Goal: Task Accomplishment & Management: Manage account settings

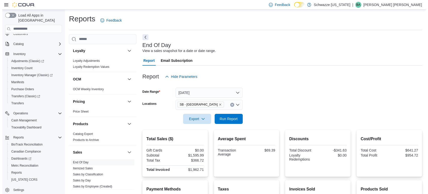
scroll to position [360, 0]
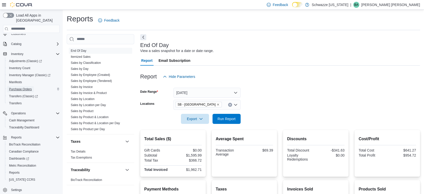
click at [18, 87] on span "Purchase Orders" at bounding box center [20, 89] width 23 height 4
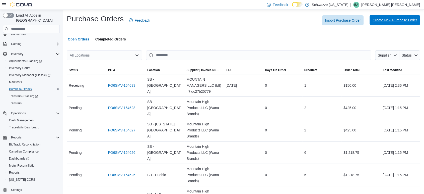
click at [387, 18] on span "Create New Purchase Order" at bounding box center [394, 20] width 44 height 5
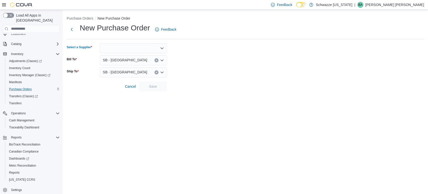
click at [105, 47] on div at bounding box center [133, 48] width 67 height 10
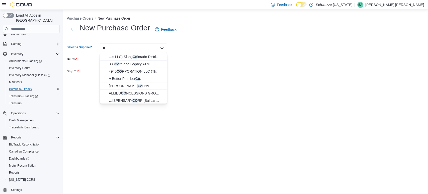
type input "*"
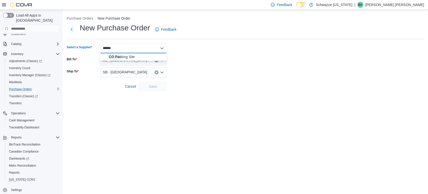
type input "******"
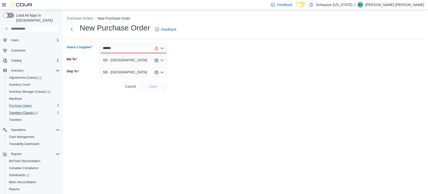
scroll to position [26, 0]
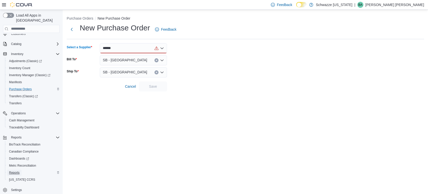
click at [14, 170] on span "Reports" at bounding box center [14, 172] width 11 height 4
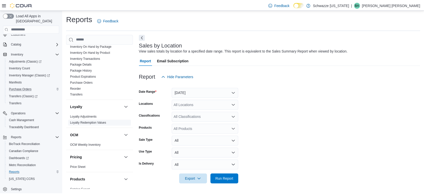
scroll to position [165, 0]
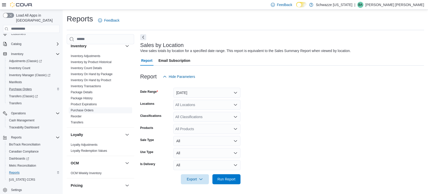
click at [84, 109] on link "Purchase Orders" at bounding box center [82, 110] width 23 height 4
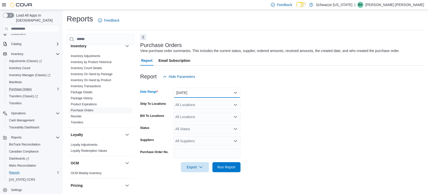
click at [211, 89] on button "[DATE]" at bounding box center [206, 93] width 67 height 10
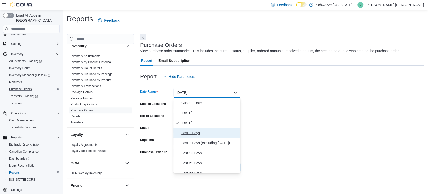
click at [187, 129] on button "Last 7 Days" at bounding box center [206, 133] width 67 height 10
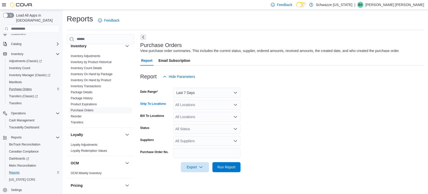
click at [194, 103] on div "All Locations" at bounding box center [206, 105] width 67 height 10
type input "***"
click at [190, 112] on span "SB - [GEOGRAPHIC_DATA]" at bounding box center [211, 113] width 44 height 5
click at [280, 126] on form "Date Range Last 7 Days Ship To Locations SB - Pueblo West Bill To Locations All…" at bounding box center [282, 126] width 284 height 90
click at [187, 145] on div "All Suppliers" at bounding box center [206, 141] width 67 height 10
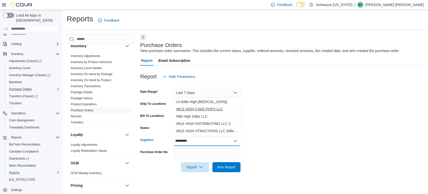
type input "*********"
drag, startPoint x: 202, startPoint y: 112, endPoint x: 202, endPoint y: 115, distance: 3.5
click at [202, 115] on div "Lit (Mile High Medical Cannabis) MILE HIGH CAKE POPS LLC Mile High Dabs LLC MIL…" at bounding box center [206, 116] width 67 height 36
click at [202, 115] on span "Mile High Dabs LLC" at bounding box center [206, 116] width 61 height 5
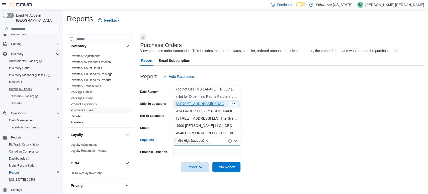
click at [291, 115] on form "Date Range Last 7 Days Ship To Locations SB - Pueblo West Bill To Locations All…" at bounding box center [282, 126] width 284 height 90
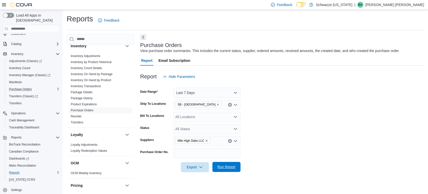
click at [235, 169] on span "Run Report" at bounding box center [226, 166] width 18 height 5
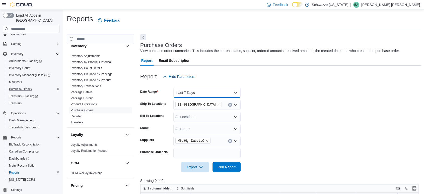
click at [201, 95] on button "Last 7 Days" at bounding box center [206, 93] width 67 height 10
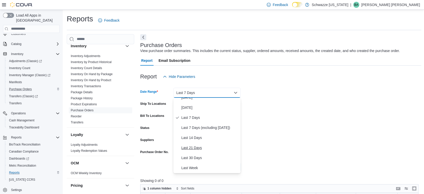
scroll to position [28, 0]
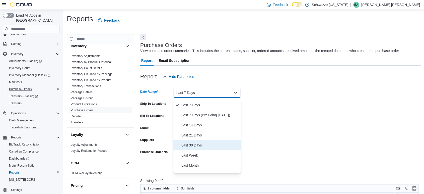
click at [195, 147] on span "Last 30 Days" at bounding box center [209, 145] width 57 height 6
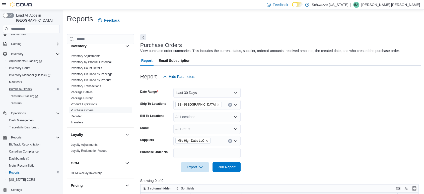
click at [277, 124] on form "Date Range Last 30 Days Ship To Locations SB - Pueblo West Bill To Locations Al…" at bounding box center [280, 126] width 281 height 90
click at [231, 171] on span "Run Report" at bounding box center [226, 166] width 22 height 10
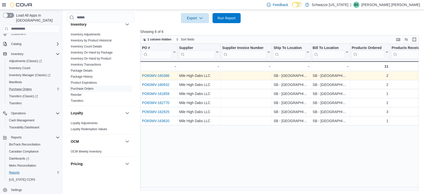
click at [157, 76] on link "PO6SMV-160386" at bounding box center [155, 75] width 27 height 4
click at [158, 74] on link "PO6SMV-160386" at bounding box center [155, 75] width 27 height 4
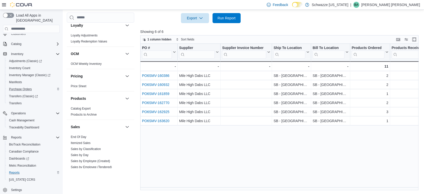
scroll to position [304, 0]
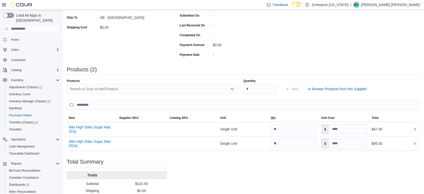
scroll to position [123, 0]
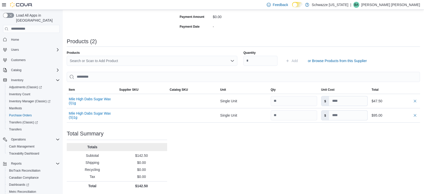
click at [90, 59] on div "Search or Scan to Add Product" at bounding box center [152, 61] width 171 height 10
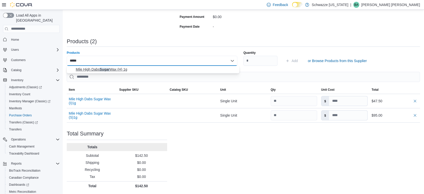
type input "*****"
click at [104, 69] on span "Mile High Dabs Sugar Wax (H) 1g" at bounding box center [156, 69] width 160 height 5
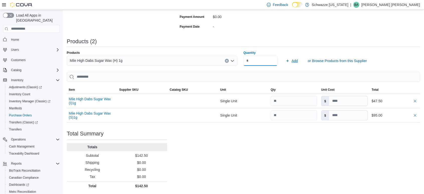
type input "**"
click at [297, 60] on span "Add" at bounding box center [294, 60] width 6 height 5
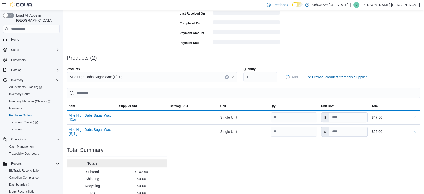
scroll to position [0, 0]
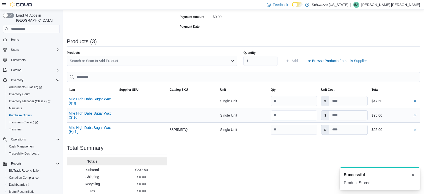
click at [287, 116] on input "number" at bounding box center [294, 115] width 46 height 10
type input "**"
click at [287, 100] on input "number" at bounding box center [294, 101] width 46 height 10
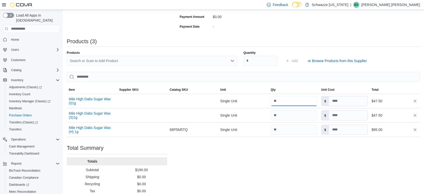
type input "**"
click at [387, 62] on div "Add or Browse Products from this Supplier" at bounding box center [351, 61] width 136 height 10
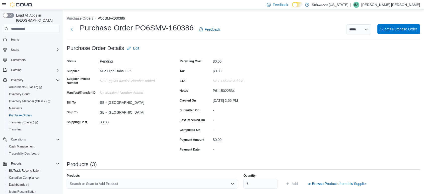
click at [395, 29] on span "Submit Purchase Order" at bounding box center [398, 29] width 37 height 5
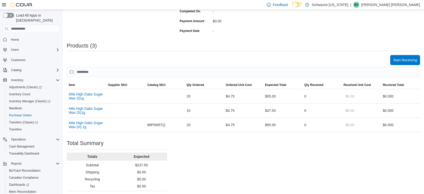
scroll to position [128, 0]
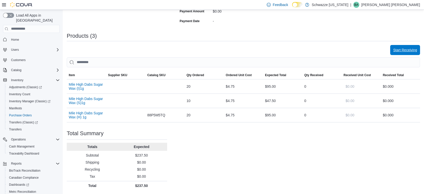
click at [412, 51] on span "Start Receiving" at bounding box center [405, 49] width 24 height 5
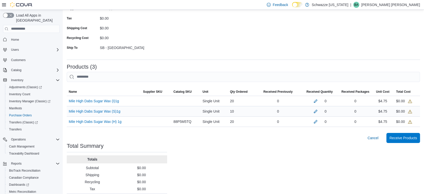
scroll to position [75, 0]
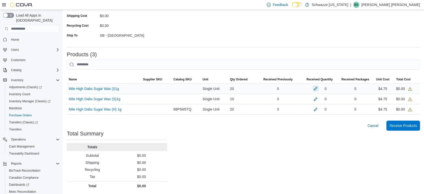
click at [318, 88] on button "button" at bounding box center [315, 88] width 6 height 6
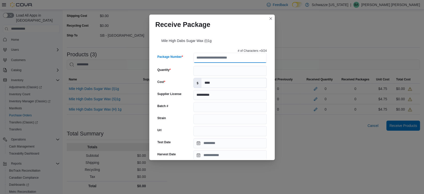
click at [211, 55] on input "Package Number" at bounding box center [229, 58] width 73 height 10
paste input "**********"
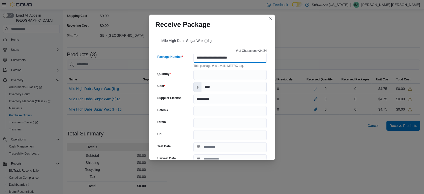
type input "**********"
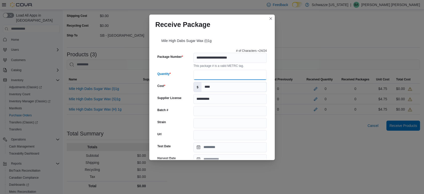
click at [203, 73] on input "Quantity" at bounding box center [229, 75] width 73 height 10
type input "**"
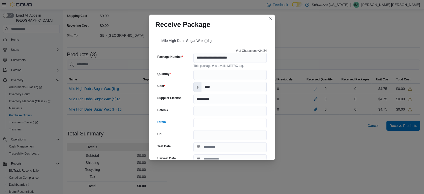
click at [206, 121] on input "Strain" at bounding box center [229, 123] width 73 height 10
type input "**********"
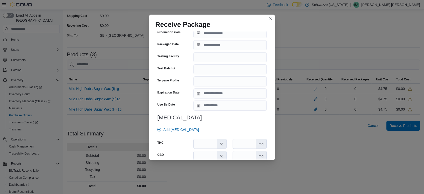
scroll to position [139, 0]
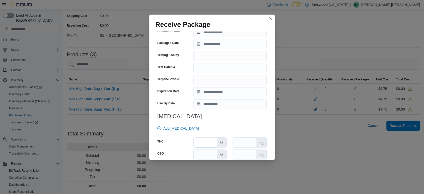
click at [207, 142] on input "number" at bounding box center [205, 142] width 23 height 10
type input "*****"
click at [226, 89] on input "Expiration Date" at bounding box center [229, 92] width 73 height 10
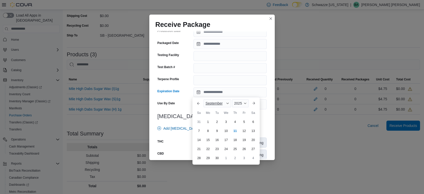
click at [210, 103] on span "September" at bounding box center [213, 103] width 17 height 4
click at [212, 140] on div "June" at bounding box center [220, 139] width 33 height 6
click at [240, 104] on div "2025" at bounding box center [239, 103] width 20 height 8
click at [237, 141] on div "2026" at bounding box center [241, 139] width 23 height 6
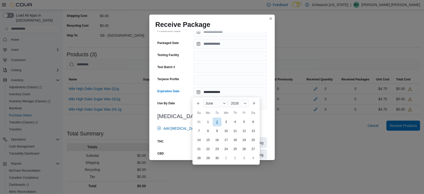
click at [216, 121] on div "2" at bounding box center [216, 121] width 9 height 9
type input "**********"
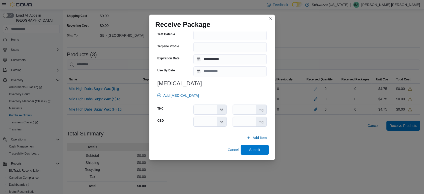
scroll to position [173, 0]
click at [256, 150] on span "Submit" at bounding box center [254, 148] width 11 height 5
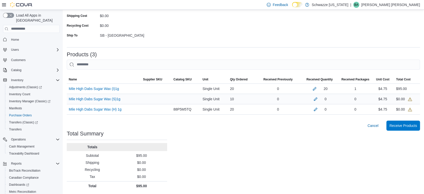
click at [321, 102] on div "0" at bounding box center [320, 99] width 40 height 10
click at [317, 101] on button "button" at bounding box center [315, 99] width 6 height 6
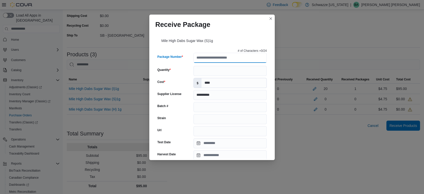
click at [206, 61] on input "Package Number" at bounding box center [229, 58] width 73 height 10
paste input "**********"
type input "**********"
click at [203, 71] on input "Quantity" at bounding box center [229, 71] width 73 height 10
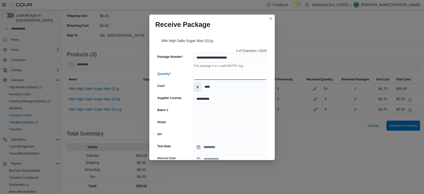
type input "**"
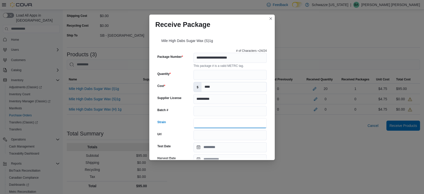
click at [196, 121] on input "Strain" at bounding box center [229, 123] width 73 height 10
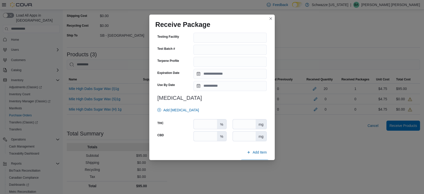
scroll to position [167, 0]
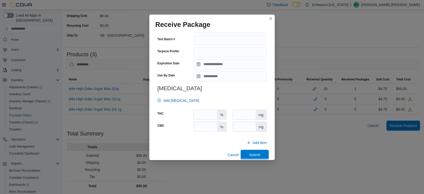
type input "*********"
click at [200, 114] on input "number" at bounding box center [205, 115] width 23 height 10
type input "**"
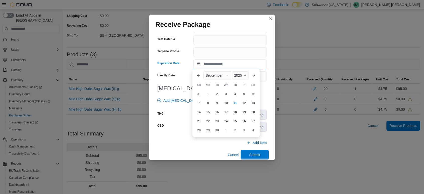
click at [203, 64] on input "Expiration Date" at bounding box center [229, 64] width 73 height 10
click at [214, 72] on div "September" at bounding box center [217, 75] width 28 height 8
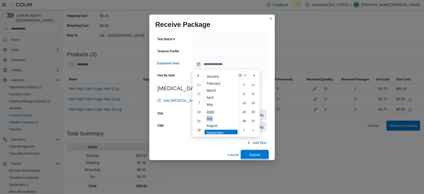
drag, startPoint x: 213, startPoint y: 115, endPoint x: 215, endPoint y: 112, distance: 3.5
click at [215, 112] on div "You are focused on a month selector menu. Use the up and down arrows to select …" at bounding box center [220, 102] width 35 height 63
click at [216, 112] on div "June" at bounding box center [220, 111] width 33 height 6
click at [241, 75] on div "2025" at bounding box center [239, 75] width 20 height 8
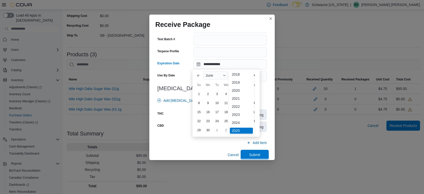
scroll to position [29, 0]
click at [237, 113] on div "You are focused on a year selector menu. Use the up and down arrows to select a…" at bounding box center [241, 103] width 25 height 122
click at [237, 112] on div "2026" at bounding box center [241, 111] width 23 height 6
click at [217, 95] on div "2" at bounding box center [216, 93] width 9 height 9
type input "**********"
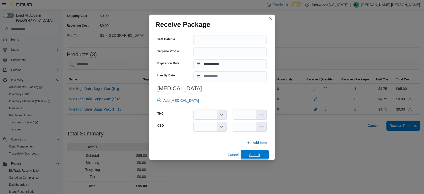
click at [254, 155] on span "Submit" at bounding box center [254, 154] width 11 height 5
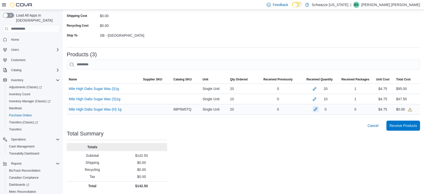
click at [316, 109] on button "button" at bounding box center [315, 109] width 6 height 6
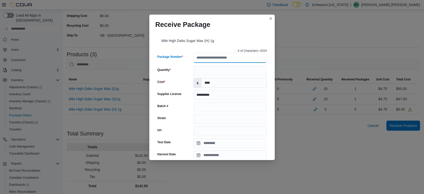
click at [217, 57] on input "Package Number" at bounding box center [229, 58] width 73 height 10
paste input "**********"
type input "**********"
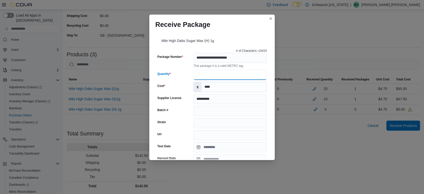
click at [210, 68] on div "**********" at bounding box center [211, 175] width 113 height 256
type input "**"
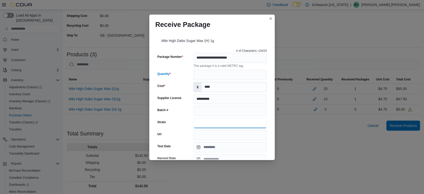
click at [203, 125] on input "Strain" at bounding box center [229, 123] width 73 height 10
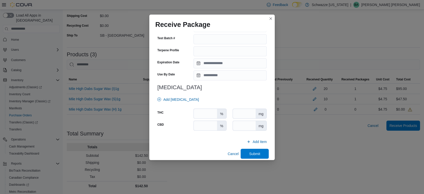
scroll to position [173, 0]
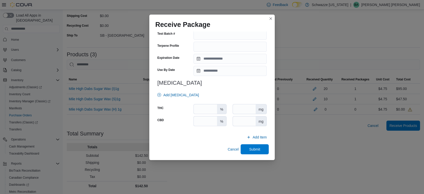
type input "**********"
click at [210, 108] on input "number" at bounding box center [205, 109] width 23 height 10
type input "*****"
click at [223, 61] on input "Expiration Date" at bounding box center [229, 59] width 73 height 10
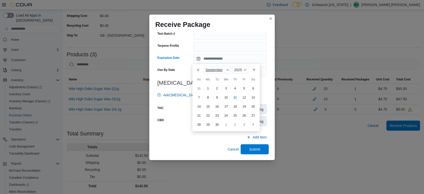
click at [211, 72] on div "September" at bounding box center [217, 70] width 28 height 8
click at [215, 103] on div "June" at bounding box center [220, 106] width 33 height 6
click at [237, 70] on span "2025" at bounding box center [235, 70] width 8 height 4
click at [237, 104] on div "2026" at bounding box center [241, 106] width 23 height 6
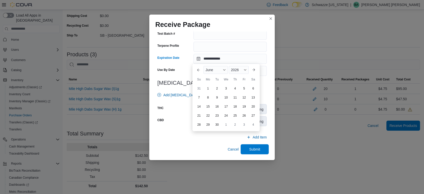
click at [216, 86] on div "2" at bounding box center [217, 88] width 8 height 8
type input "**********"
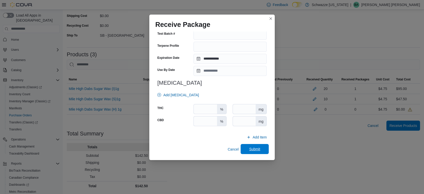
click at [256, 146] on span "Submit" at bounding box center [254, 149] width 22 height 10
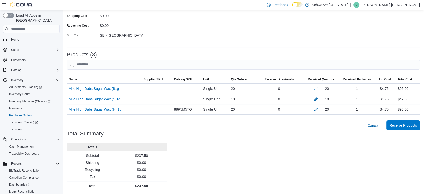
click at [408, 124] on span "Receive Products" at bounding box center [403, 125] width 28 height 5
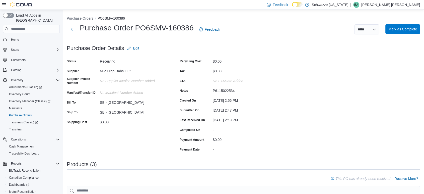
click at [403, 32] on span "Mark as Complete" at bounding box center [402, 29] width 29 height 10
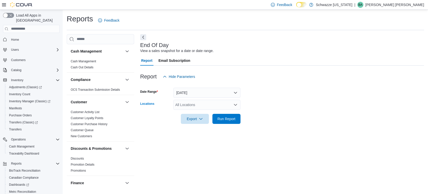
click at [192, 102] on div "All Locations" at bounding box center [206, 105] width 67 height 10
type input "***"
click at [194, 112] on span "SB - [GEOGRAPHIC_DATA]" at bounding box center [211, 113] width 44 height 5
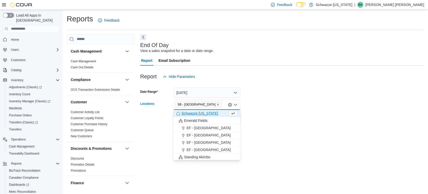
click at [294, 109] on form "Date Range Today Locations SB - Pueblo West Combo box. Selected. SB - Pueblo We…" at bounding box center [282, 102] width 284 height 42
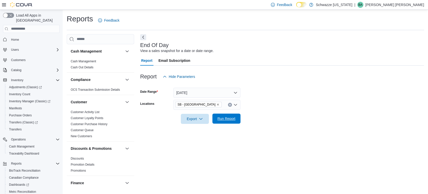
click at [230, 119] on span "Run Report" at bounding box center [226, 118] width 18 height 5
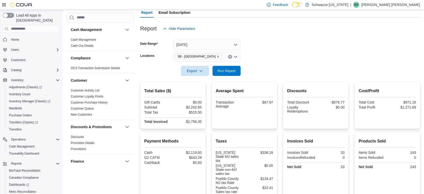
scroll to position [38, 0]
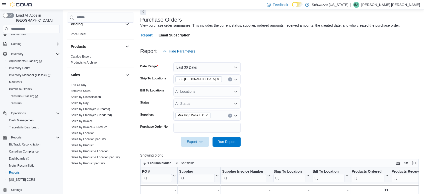
scroll to position [22, 0]
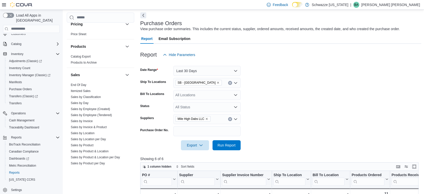
click at [208, 119] on icon "Remove Mile High Dabs LLC from selection in this group" at bounding box center [206, 118] width 3 height 3
type input "*****"
click at [197, 127] on span "CO Packing Site" at bounding box center [206, 127] width 61 height 5
click at [291, 117] on form "Date Range Last 30 Days Ship To Locations SB - Pueblo West Bill To Locations Al…" at bounding box center [280, 105] width 281 height 90
click at [231, 144] on span "Run Report" at bounding box center [226, 144] width 18 height 5
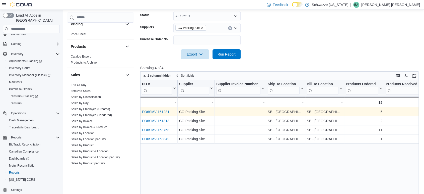
click at [148, 111] on link "PO6SMV-161281" at bounding box center [155, 112] width 27 height 4
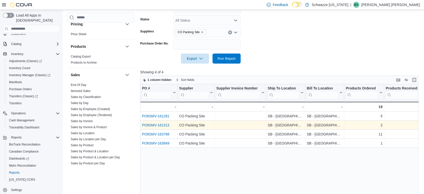
click at [149, 124] on link "PO6SMV-161313" at bounding box center [155, 125] width 27 height 4
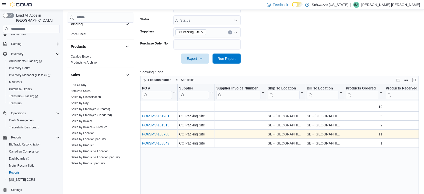
click at [153, 133] on link "PO6SMV-163768" at bounding box center [155, 134] width 27 height 4
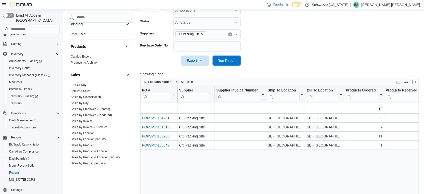
scroll to position [106, 0]
click at [201, 34] on icon "Remove CO Packing Site from selection in this group" at bounding box center [202, 34] width 2 height 2
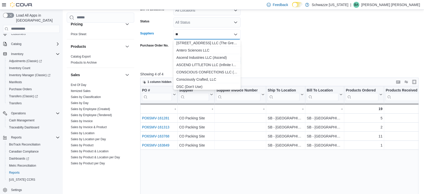
type input "*"
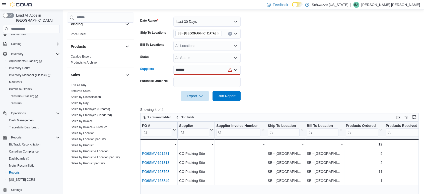
scroll to position [70, 0]
click at [269, 48] on form "Date Range Last 30 Days Ship To Locations SB - Pueblo West Bill To Locations Al…" at bounding box center [280, 56] width 281 height 90
click at [197, 63] on form "Date Range Last 30 Days Ship To Locations SB - Pueblo West Bill To Locations Al…" at bounding box center [280, 56] width 281 height 90
click at [217, 76] on form "Date Range Last 30 Days Ship To Locations SB - Pueblo West Bill To Locations Al…" at bounding box center [280, 56] width 281 height 90
click at [216, 69] on div "*******" at bounding box center [206, 70] width 67 height 10
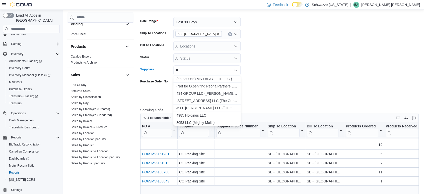
type input "*"
click at [300, 78] on form "Date Range Last 30 Days Ship To Locations SB - Pueblo West Bill To Locations Al…" at bounding box center [280, 56] width 281 height 90
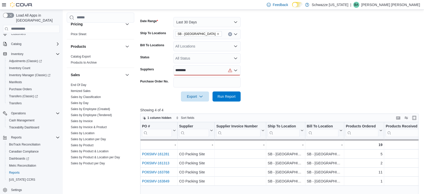
scroll to position [102, 0]
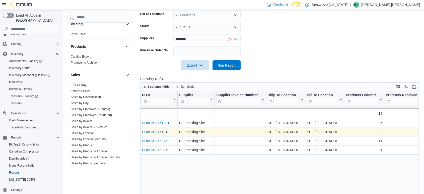
click at [148, 130] on link "PO6SMV-161313" at bounding box center [155, 132] width 27 height 4
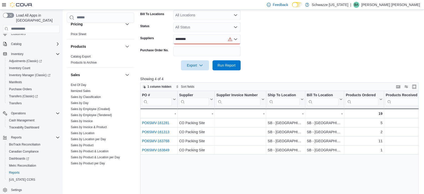
click at [192, 37] on div "********" at bounding box center [206, 39] width 67 height 10
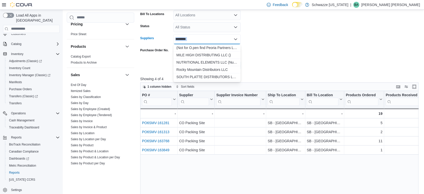
click at [192, 37] on div "******** Combo box. Selected. distribu. Selected. Combo box input. All Supplier…" at bounding box center [206, 39] width 67 height 10
type input "*"
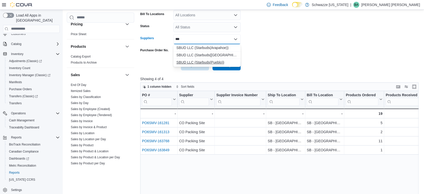
type input "***"
click at [195, 60] on span "SBUD LLC (Starbuds(Pueblo))" at bounding box center [206, 62] width 61 height 5
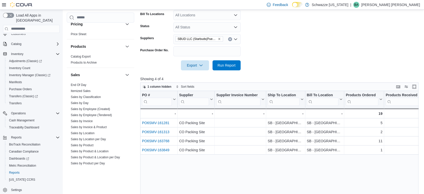
click at [297, 46] on form "Date Range Last 30 Days Ship To Locations SB - Pueblo West Bill To Locations Al…" at bounding box center [280, 25] width 281 height 90
click at [229, 65] on span "Run Report" at bounding box center [226, 64] width 18 height 5
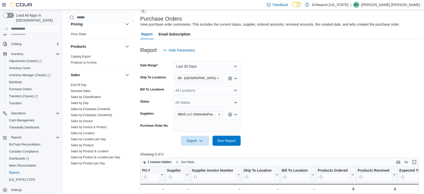
scroll to position [25, 0]
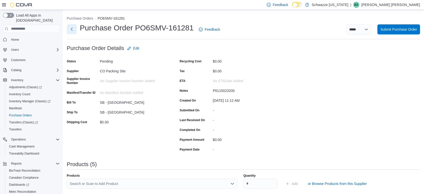
click at [72, 26] on button "Next" at bounding box center [72, 29] width 10 height 10
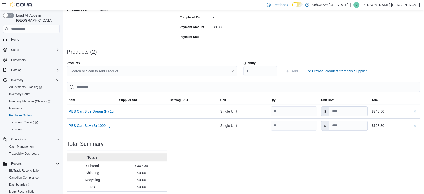
scroll to position [112, 0]
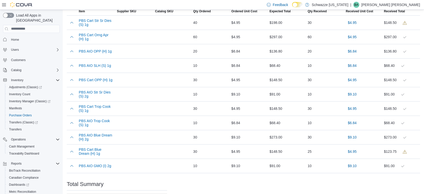
scroll to position [177, 0]
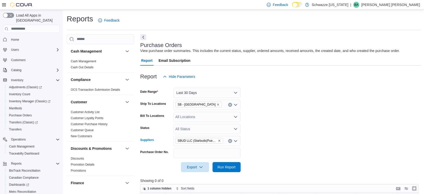
click at [219, 140] on icon "Remove SBUD LLC (Starbuds(Pueblo)) from selection in this group" at bounding box center [219, 140] width 2 height 2
type input "*"
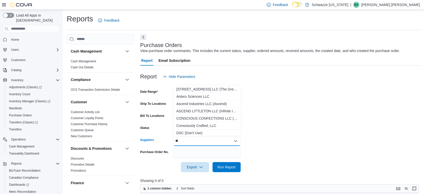
type input "*"
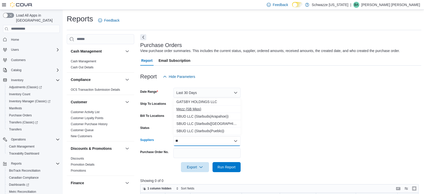
type input "**"
click at [200, 109] on span "Mezz (SB Mips)" at bounding box center [206, 108] width 61 height 5
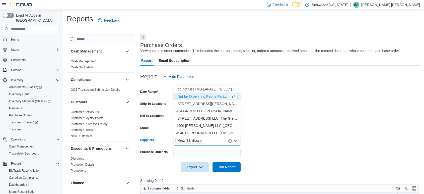
click at [200, 109] on span "434 GROUP LLC ([PERSON_NAME] Extracts) 404R-00237" at bounding box center [206, 110] width 61 height 5
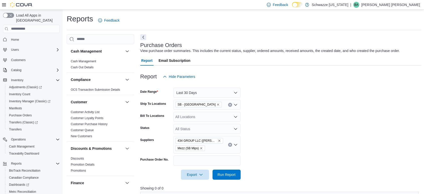
click at [262, 144] on form "Date Range Last 30 Days Ship To Locations SB - Pueblo [PERSON_NAME] To Location…" at bounding box center [280, 130] width 281 height 98
click at [219, 140] on icon "Remove 434 GROUP LLC (Viola Extracts) 404R-00237 from selection in this group" at bounding box center [219, 140] width 2 height 2
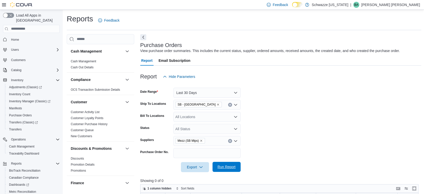
click at [228, 162] on span "Run Report" at bounding box center [226, 166] width 22 height 10
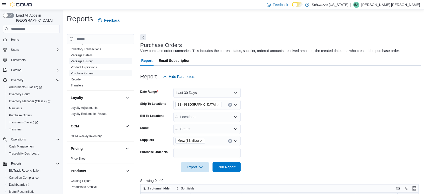
scroll to position [201, 0]
click at [90, 73] on link "Purchase Orders" at bounding box center [82, 75] width 23 height 4
click at [81, 73] on link "Purchase Orders" at bounding box center [82, 75] width 23 height 4
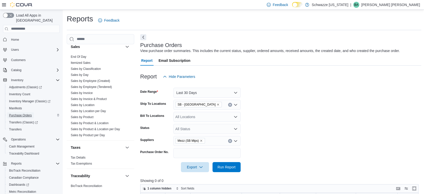
click at [24, 112] on span "Purchase Orders" at bounding box center [20, 115] width 23 height 6
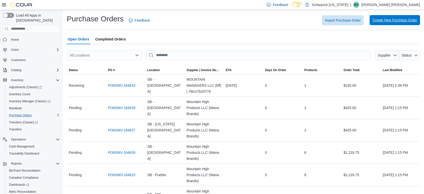
click at [394, 18] on span "Create New Purchase Order" at bounding box center [394, 20] width 44 height 5
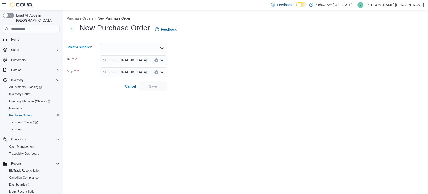
click at [127, 50] on div at bounding box center [133, 48] width 67 height 10
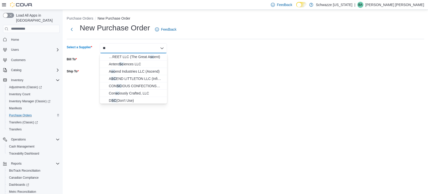
type input "*"
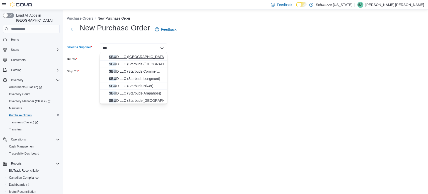
type input "***"
click at [129, 54] on span "SBU D LLC ([GEOGRAPHIC_DATA])" at bounding box center [136, 56] width 55 height 5
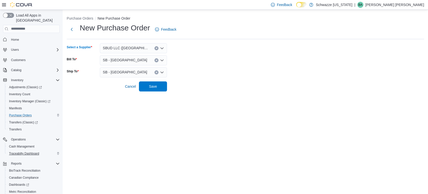
scroll to position [26, 0]
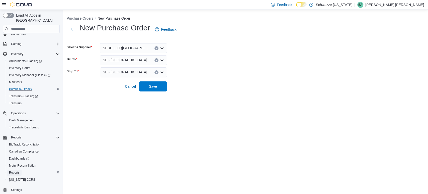
click at [14, 170] on span "Reports" at bounding box center [14, 172] width 11 height 4
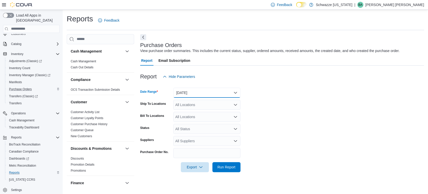
click at [205, 94] on button "[DATE]" at bounding box center [206, 93] width 67 height 10
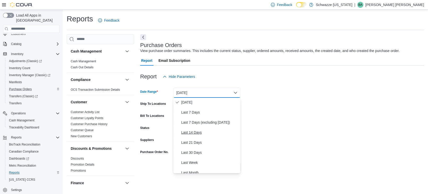
scroll to position [21, 0]
click at [196, 152] on span "Last 30 Days" at bounding box center [209, 152] width 57 height 6
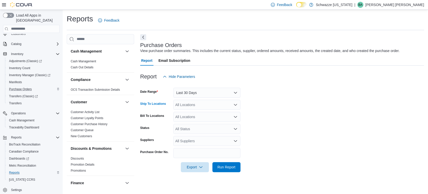
click at [187, 105] on div "All Locations" at bounding box center [206, 105] width 67 height 10
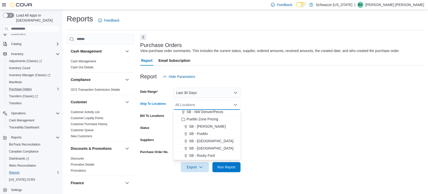
scroll to position [241, 0]
click at [199, 126] on span "SB - [GEOGRAPHIC_DATA]" at bounding box center [211, 126] width 44 height 5
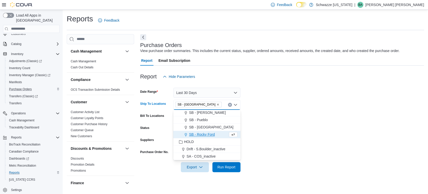
scroll to position [233, 0]
click at [271, 106] on form "Date Range Last 30 Days Ship To Locations SB - [GEOGRAPHIC_DATA] box. Selected.…" at bounding box center [282, 126] width 284 height 90
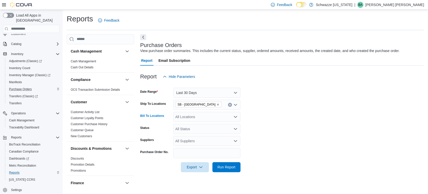
click at [182, 116] on div "All Locations" at bounding box center [206, 117] width 67 height 10
click at [279, 97] on form "Date Range Last 30 Days Ship To Locations SB - Pueblo [PERSON_NAME] To Location…" at bounding box center [282, 126] width 284 height 90
drag, startPoint x: 279, startPoint y: 97, endPoint x: 263, endPoint y: 113, distance: 23.2
click at [263, 113] on form "Date Range Last 30 Days Ship To Locations SB - Pueblo [PERSON_NAME] To Location…" at bounding box center [282, 126] width 284 height 90
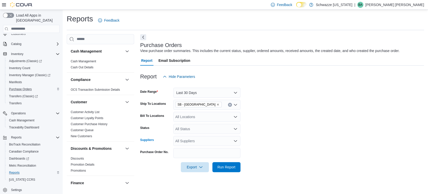
click at [187, 141] on div "All Suppliers" at bounding box center [206, 141] width 67 height 10
type input "**********"
click at [299, 97] on form "**********" at bounding box center [282, 126] width 284 height 90
click at [259, 134] on form "**********" at bounding box center [282, 126] width 284 height 90
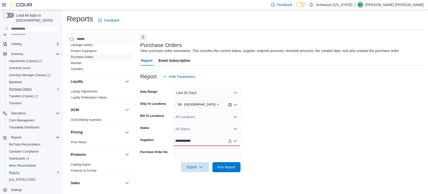
scroll to position [193, 0]
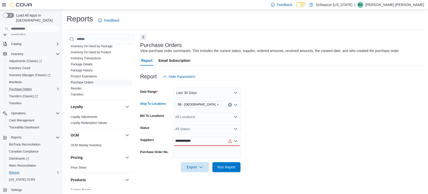
click at [216, 103] on icon "Remove SB - Pueblo West from selection in this group" at bounding box center [217, 104] width 3 height 3
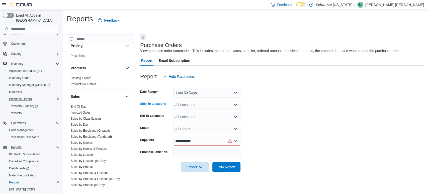
scroll to position [0, 0]
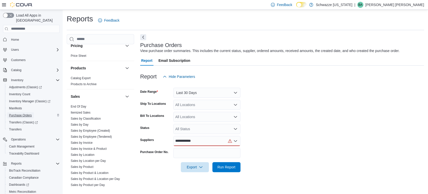
click at [27, 113] on span "Purchase Orders" at bounding box center [20, 115] width 23 height 4
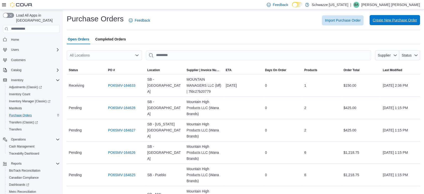
click at [390, 19] on span "Create New Purchase Order" at bounding box center [394, 20] width 44 height 5
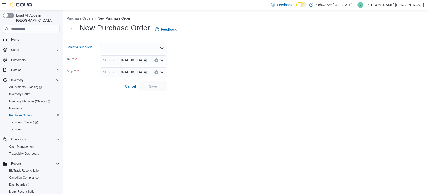
click at [142, 53] on div at bounding box center [133, 48] width 67 height 10
type input "*****"
click at [142, 56] on span "CO Pa cking Site" at bounding box center [136, 56] width 55 height 5
click at [210, 64] on form "Select a Supplier CO Packing Site Bill To SB - Pueblo West Ship To SB - [GEOGRA…" at bounding box center [245, 67] width 357 height 48
click at [151, 89] on span "Save" at bounding box center [153, 86] width 22 height 10
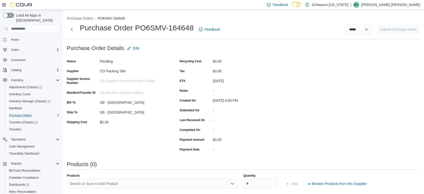
scroll to position [88, 0]
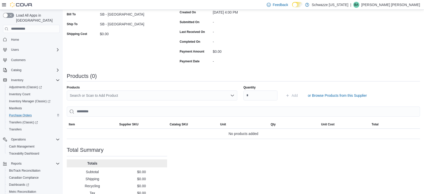
click at [114, 92] on div "Search or Scan to Add Product" at bounding box center [152, 95] width 171 height 10
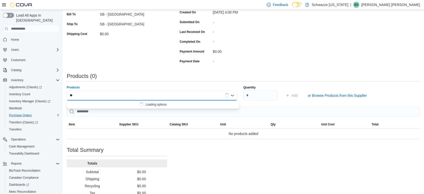
type input "*"
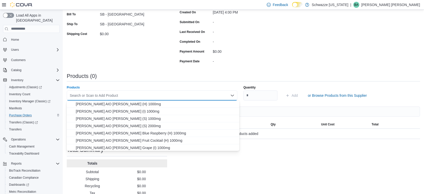
click at [290, 60] on div "Purchase Order: PO6SMV-164648 Feedback Purchase Order Details Edit Status Pendi…" at bounding box center [243, 80] width 353 height 251
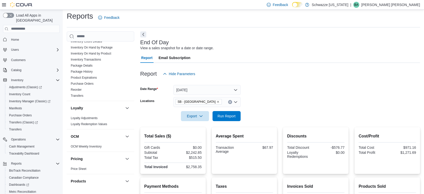
scroll to position [186, 0]
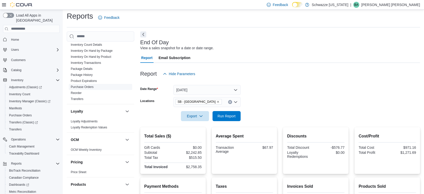
click at [83, 86] on link "Purchase Orders" at bounding box center [82, 87] width 23 height 4
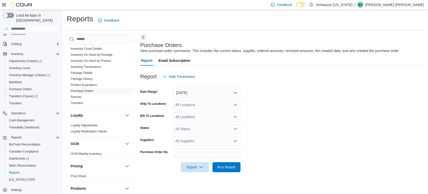
scroll to position [193, 0]
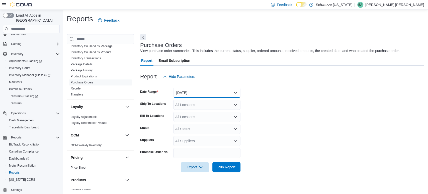
click at [218, 94] on button "[DATE]" at bounding box center [206, 93] width 67 height 10
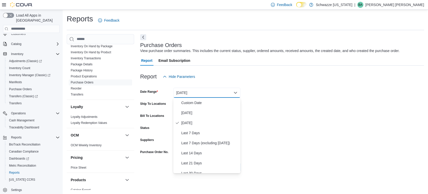
click at [294, 99] on form "Date Range [DATE] Ship To Locations All Locations Bill To Locations All Locatio…" at bounding box center [282, 126] width 284 height 90
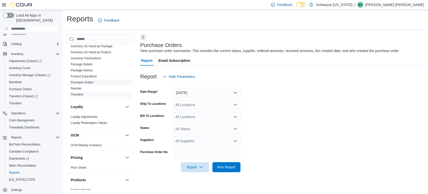
scroll to position [165, 0]
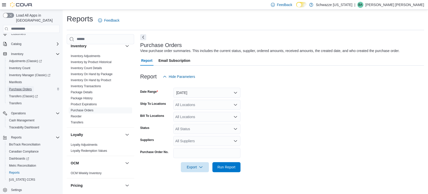
click at [22, 87] on span "Purchase Orders" at bounding box center [20, 89] width 23 height 4
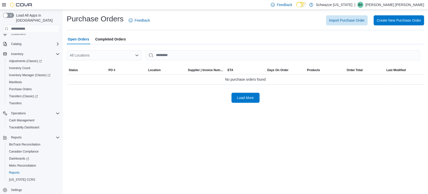
click at [92, 55] on div "All Locations" at bounding box center [104, 55] width 75 height 10
type input "***"
click at [105, 64] on span "SB - [GEOGRAPHIC_DATA]" at bounding box center [111, 63] width 44 height 5
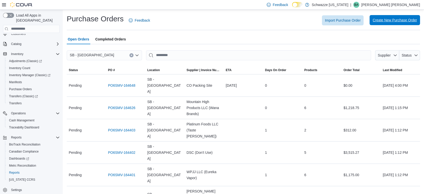
click at [395, 23] on span "Create New Purchase Order" at bounding box center [394, 20] width 44 height 10
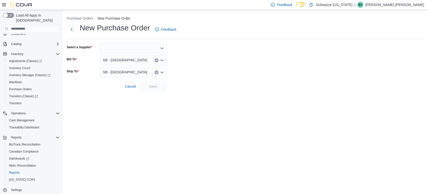
click at [113, 57] on span "SB - [GEOGRAPHIC_DATA]" at bounding box center [125, 60] width 44 height 6
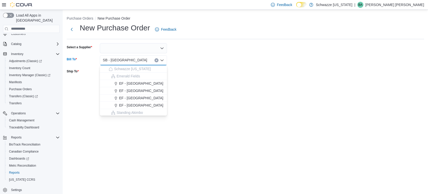
click at [115, 52] on div at bounding box center [133, 48] width 67 height 10
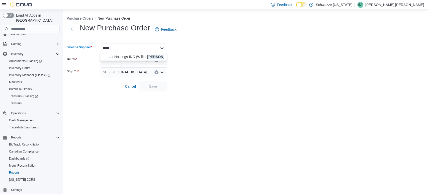
click at [113, 48] on div "***** Combo box. Selected. [PERSON_NAME]. Selected. Combo box input. Type some …" at bounding box center [133, 48] width 67 height 10
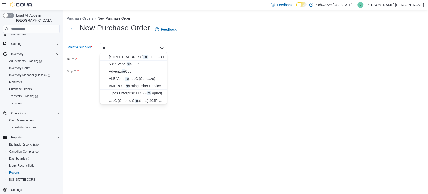
type input "*"
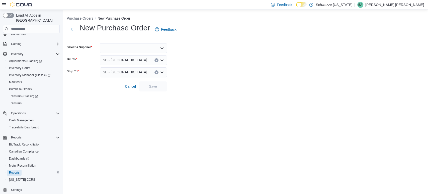
click at [16, 170] on span "Reports" at bounding box center [14, 172] width 11 height 4
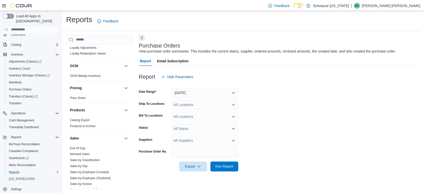
scroll to position [334, 0]
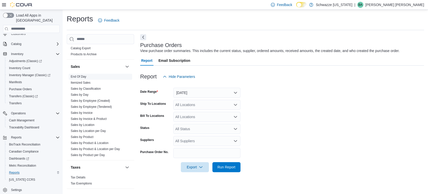
click at [85, 76] on link "End Of Day" at bounding box center [79, 77] width 16 height 4
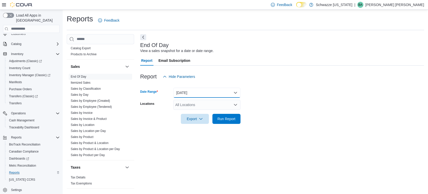
click at [185, 92] on button "[DATE]" at bounding box center [206, 93] width 67 height 10
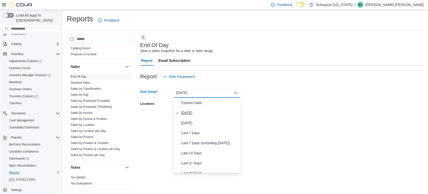
click at [185, 111] on span "[DATE]" at bounding box center [209, 113] width 57 height 6
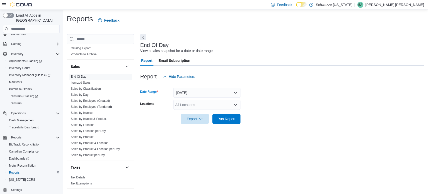
click at [191, 100] on div "All Locations" at bounding box center [206, 105] width 67 height 10
type input "***"
click at [208, 114] on span "SB - [GEOGRAPHIC_DATA]" at bounding box center [211, 113] width 44 height 5
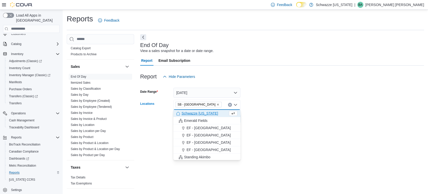
click at [286, 103] on form "Date Range [DATE] Locations SB - [GEOGRAPHIC_DATA] box. Selected. SB - [GEOGRAP…" at bounding box center [282, 102] width 284 height 42
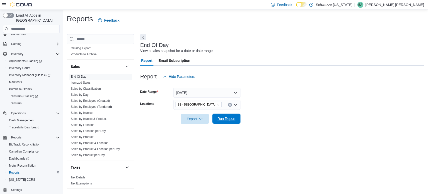
click at [234, 118] on span "Run Report" at bounding box center [226, 118] width 18 height 5
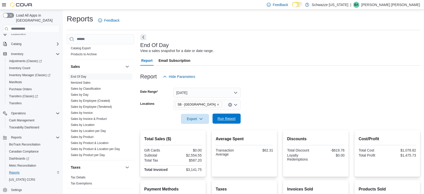
click at [228, 117] on span "Run Report" at bounding box center [226, 118] width 18 height 5
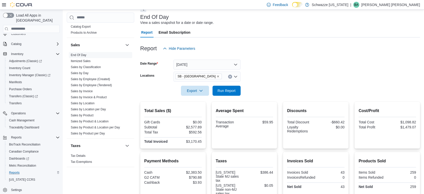
scroll to position [10, 0]
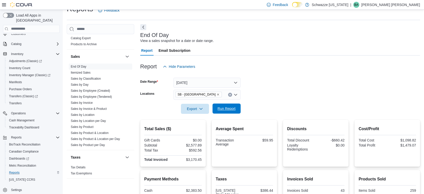
click at [227, 110] on span "Run Report" at bounding box center [226, 108] width 18 height 5
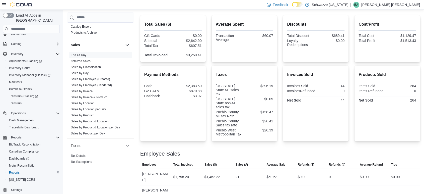
scroll to position [132, 0]
